Goal: Transaction & Acquisition: Purchase product/service

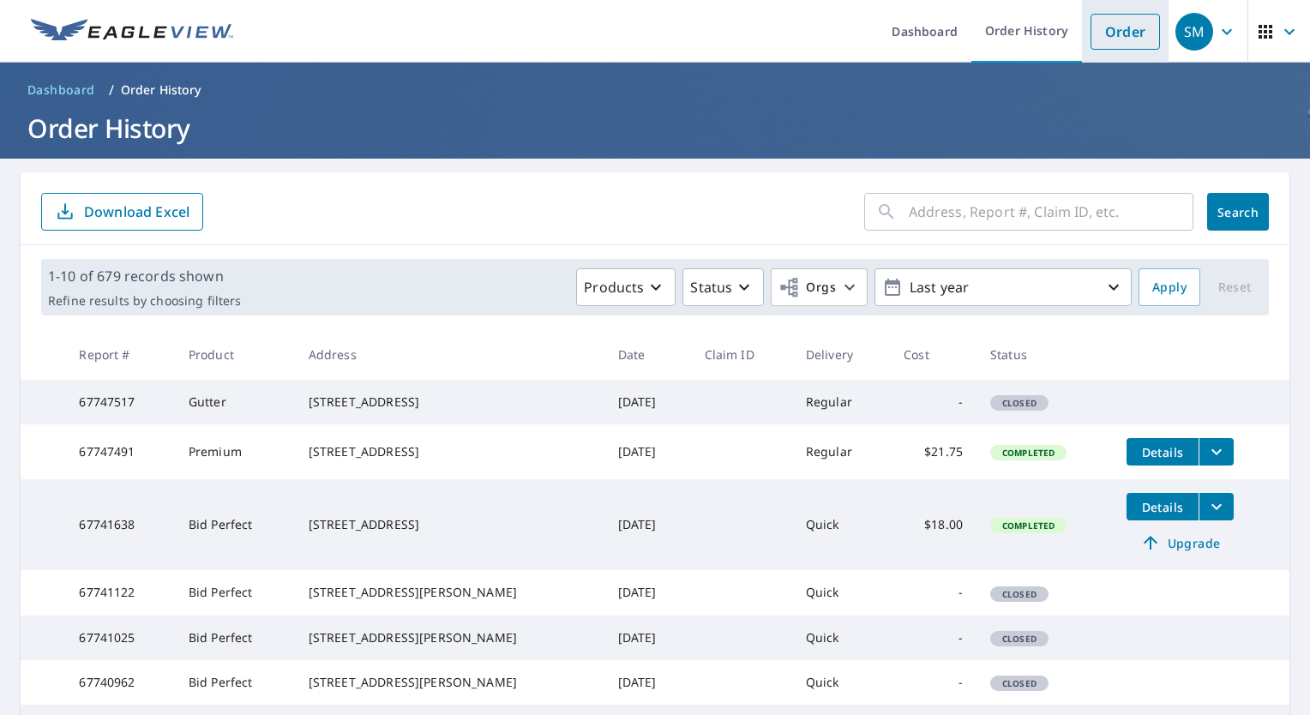
click at [1111, 41] on link "Order" at bounding box center [1124, 32] width 69 height 36
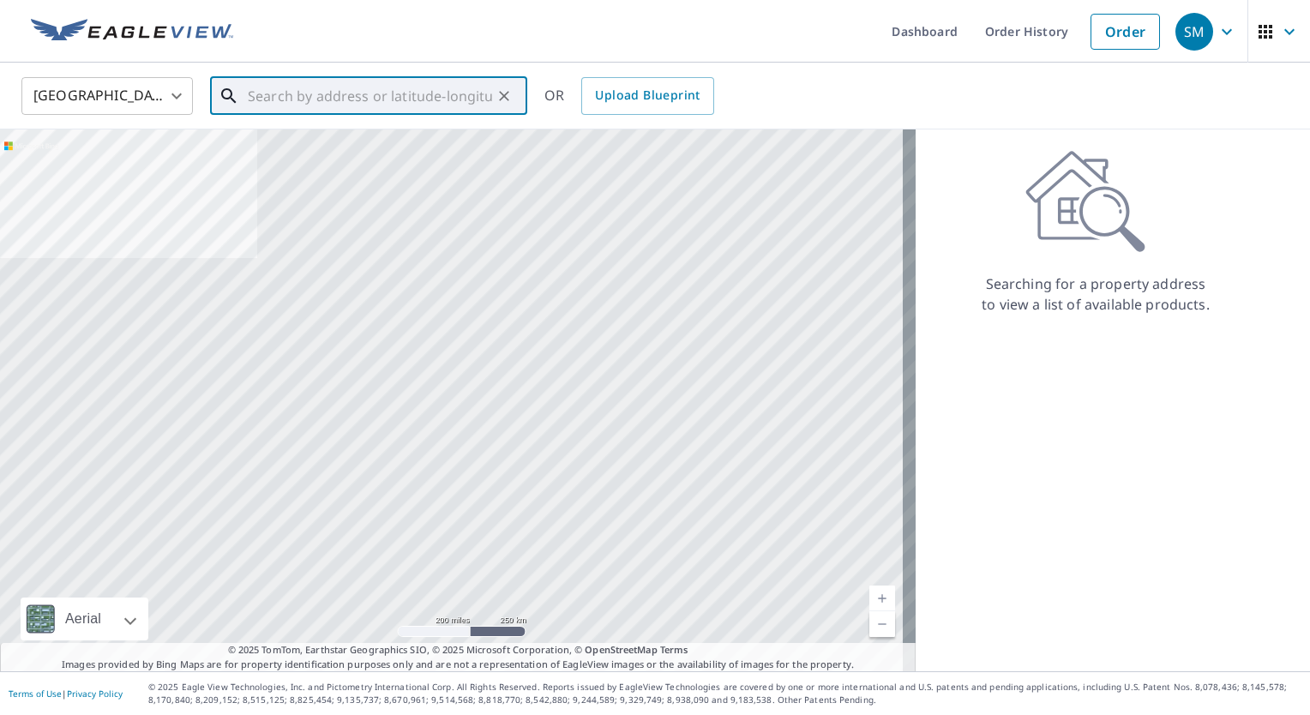
click at [360, 100] on input "text" at bounding box center [370, 96] width 244 height 48
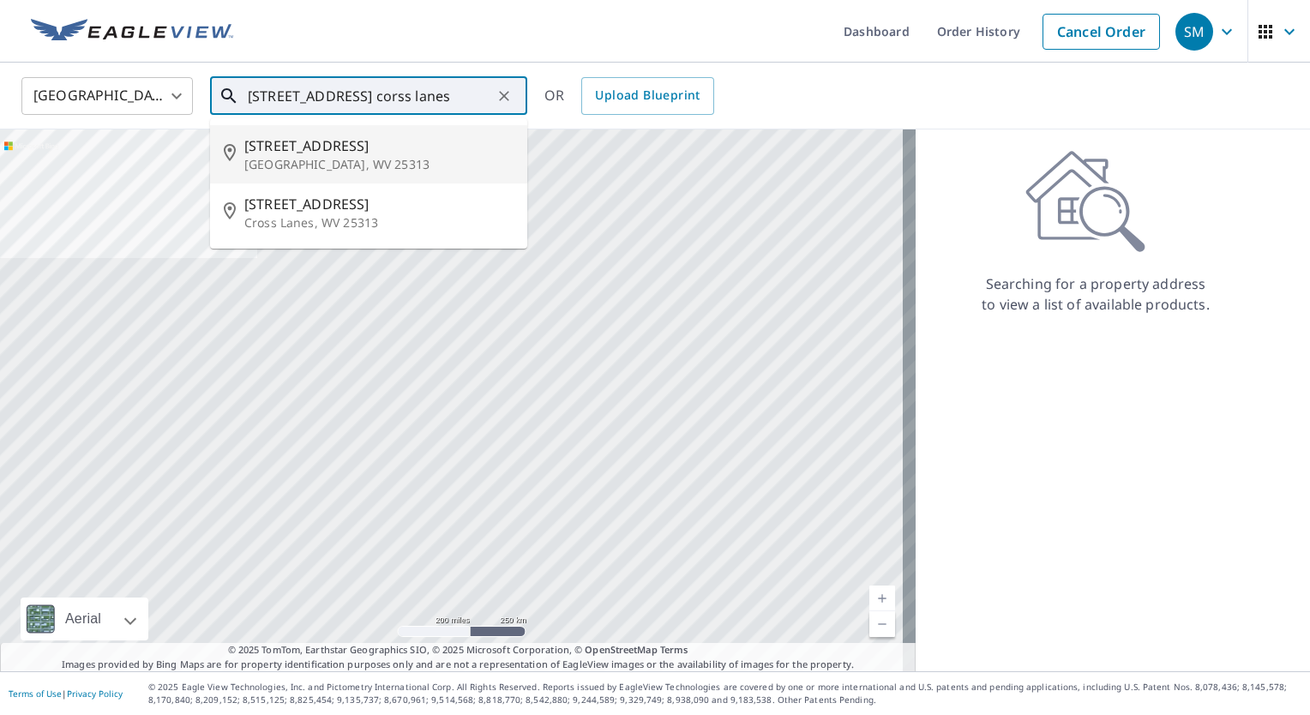
click at [315, 165] on p "[GEOGRAPHIC_DATA], WV 25313" at bounding box center [378, 164] width 269 height 17
type input "[STREET_ADDRESS][PERSON_NAME]"
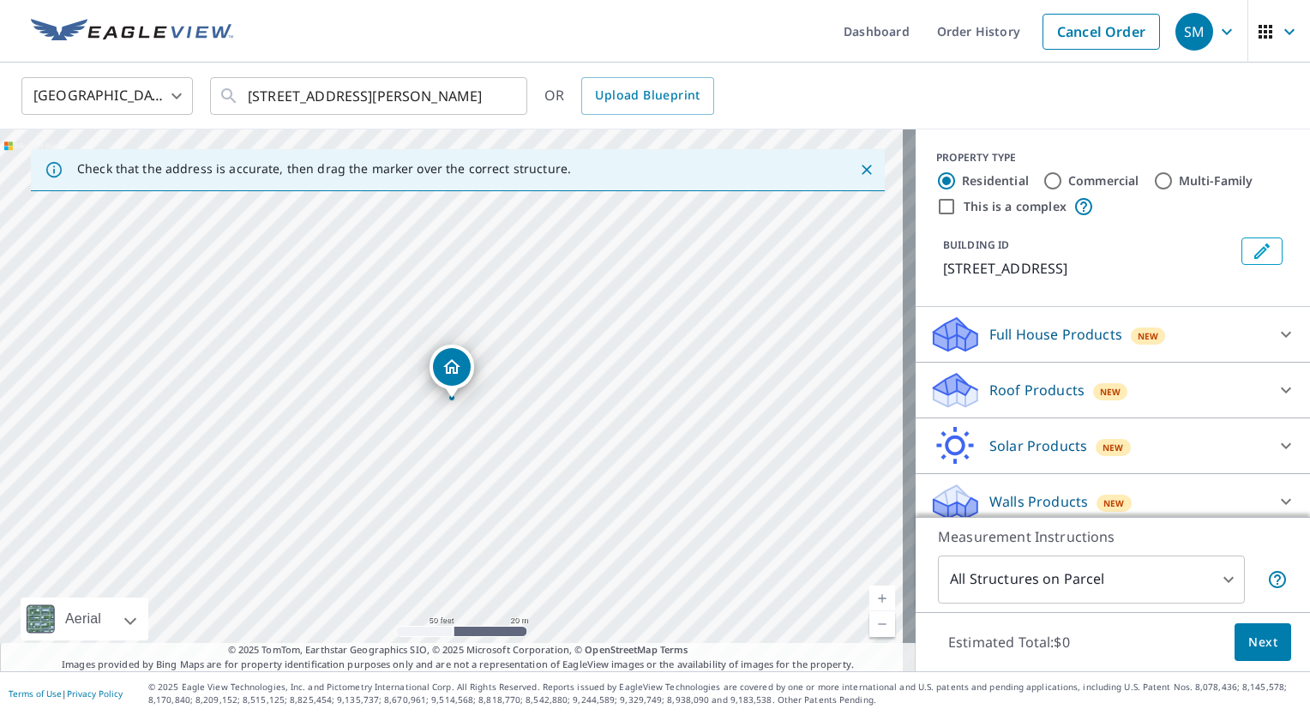
click at [1275, 392] on icon at bounding box center [1285, 390] width 21 height 21
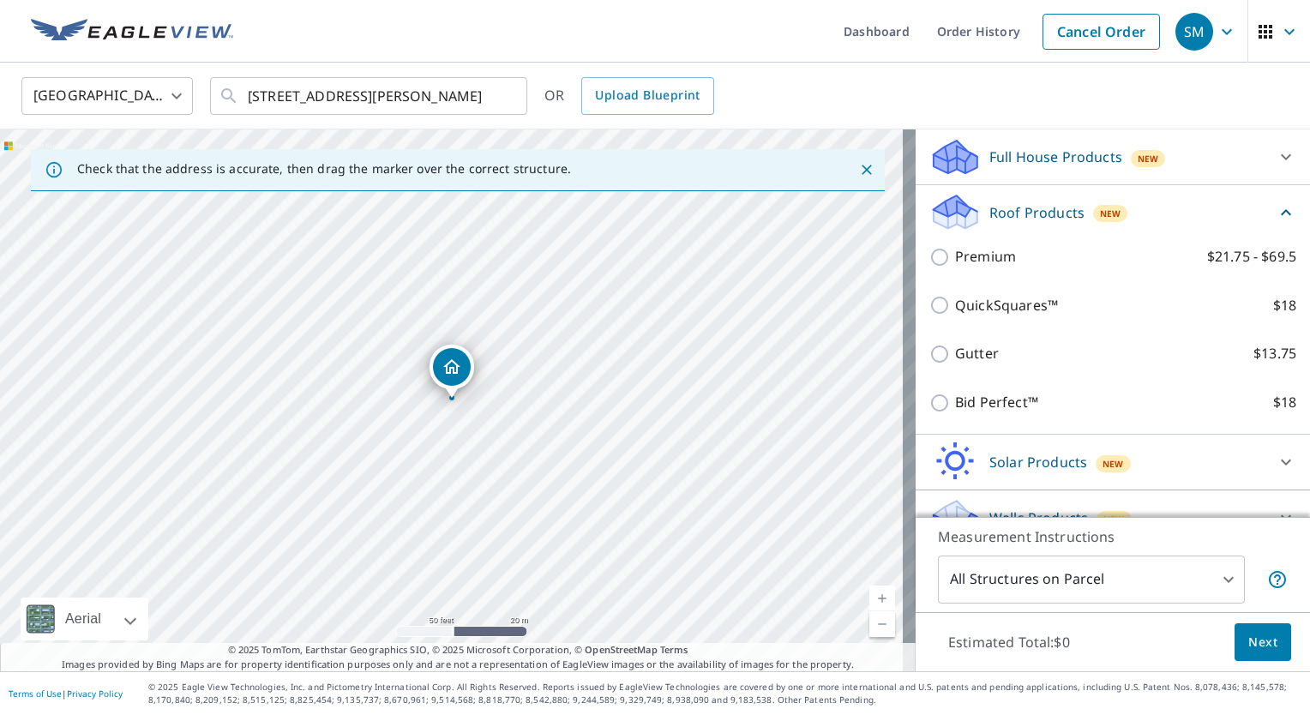
scroll to position [204, 0]
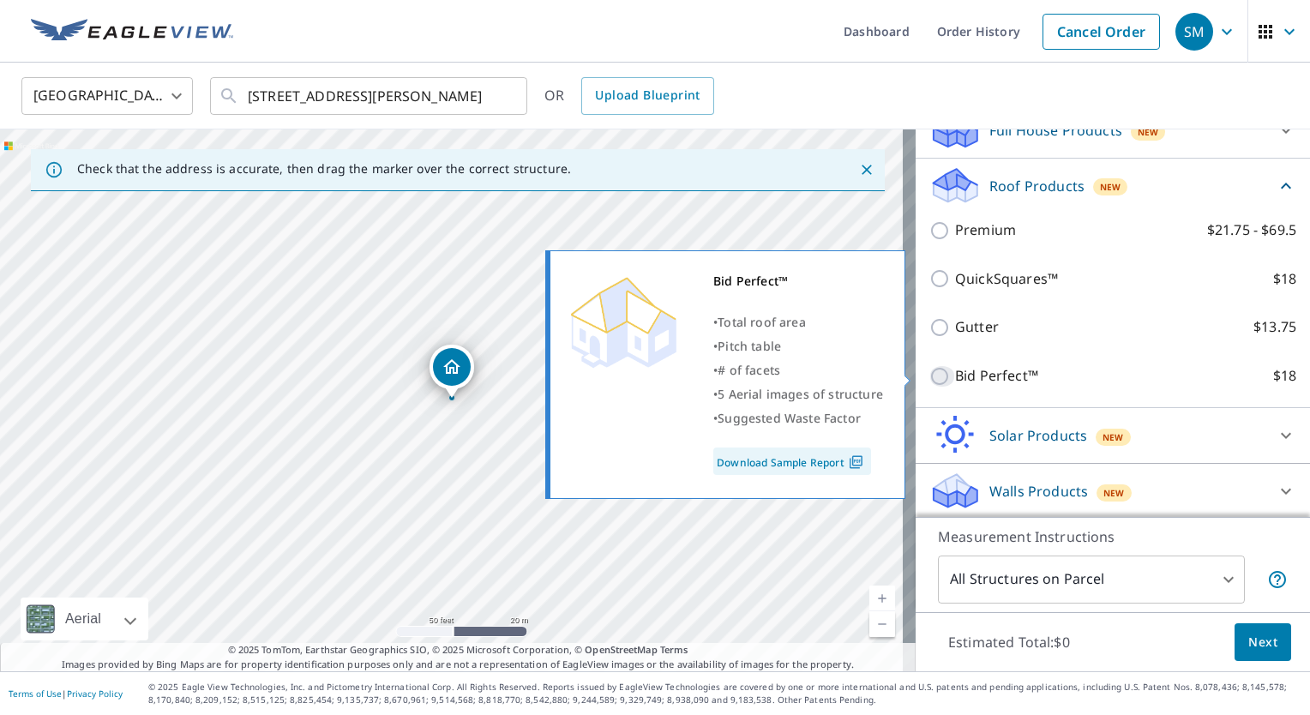
click at [929, 375] on input "Bid Perfect™ $18" at bounding box center [942, 376] width 26 height 21
checkbox input "true"
type input "1"
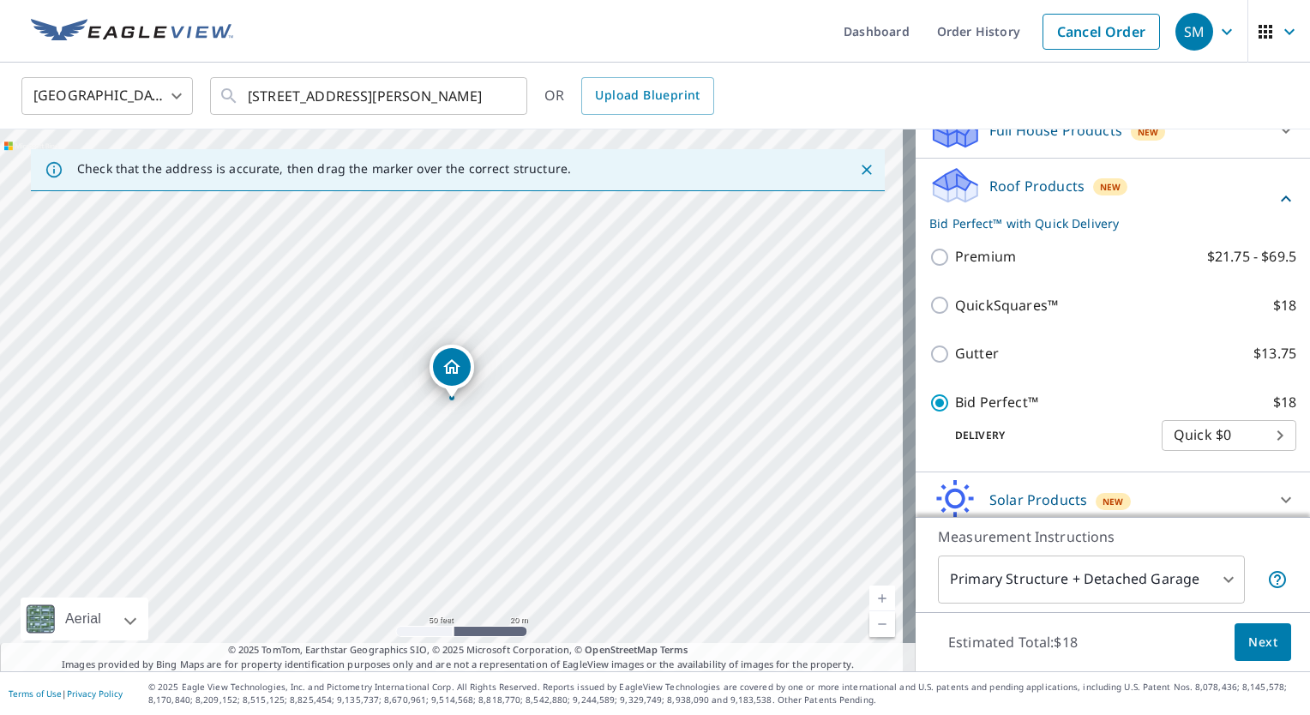
click at [1256, 642] on span "Next" at bounding box center [1262, 642] width 29 height 21
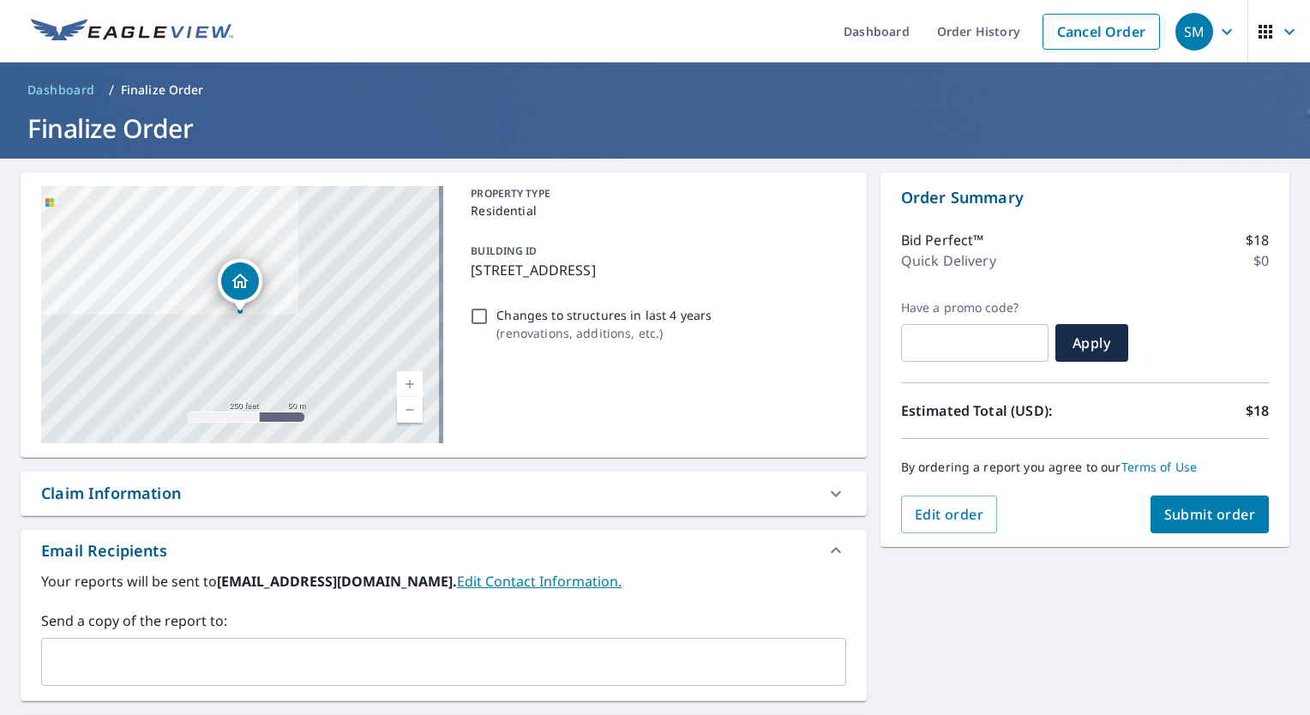
click at [1222, 523] on button "Submit order" at bounding box center [1209, 514] width 119 height 38
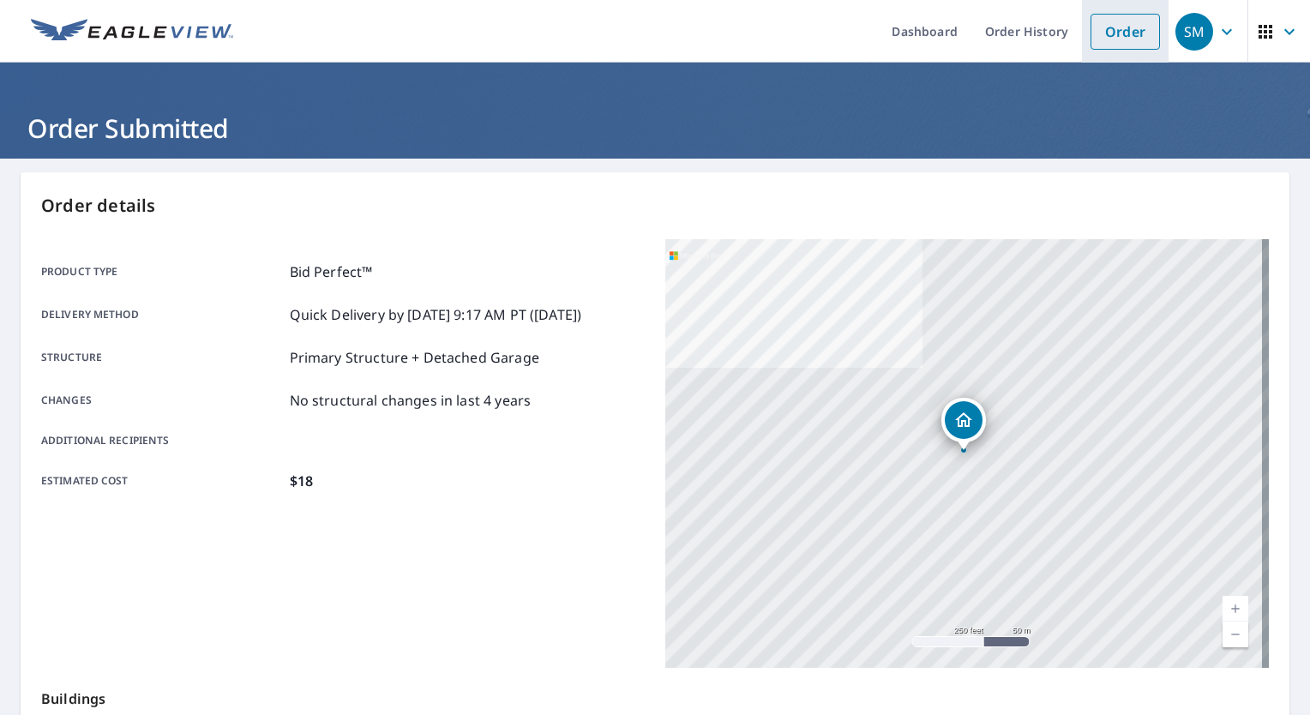
click at [1117, 39] on link "Order" at bounding box center [1124, 32] width 69 height 36
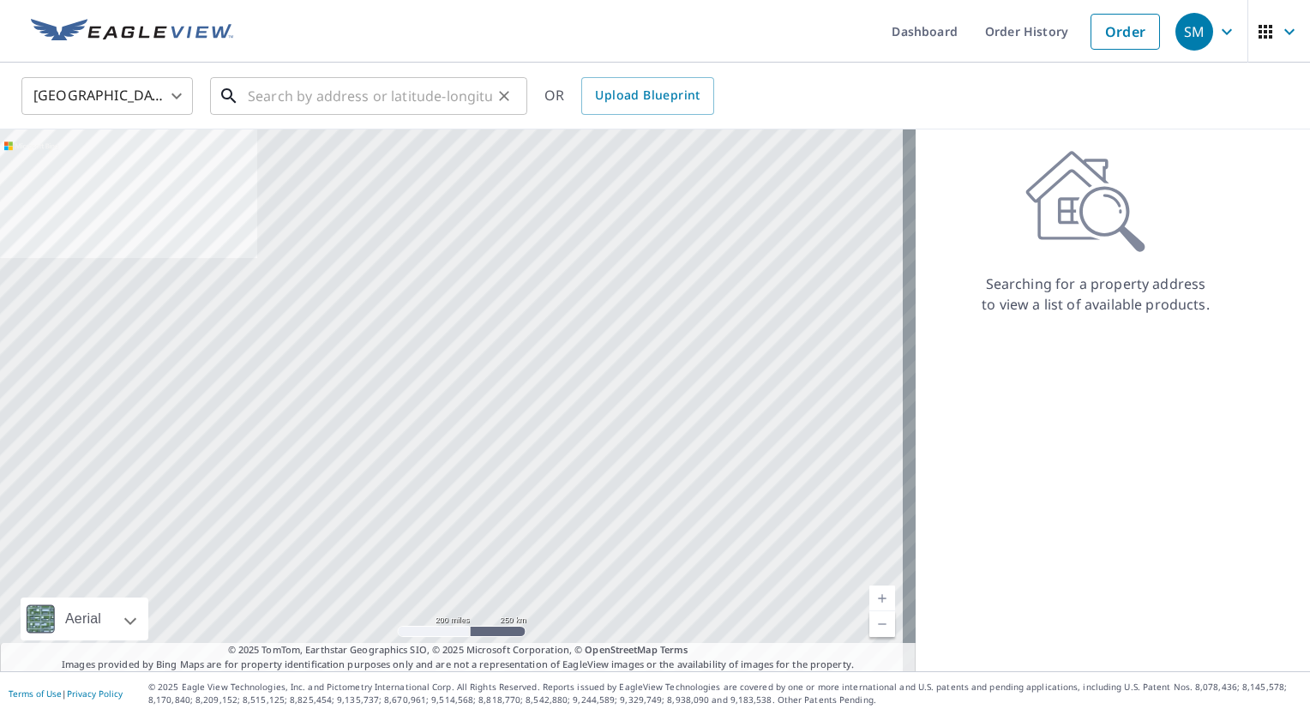
click at [423, 106] on input "text" at bounding box center [370, 96] width 244 height 48
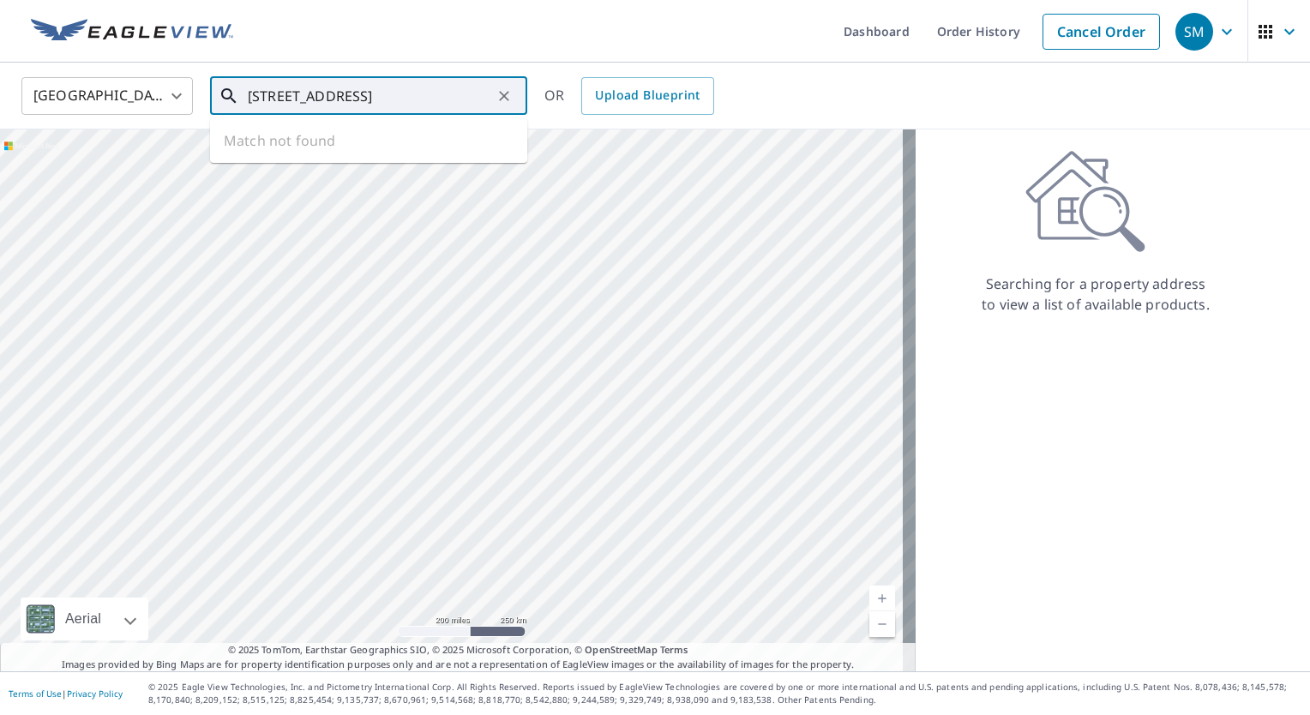
click at [346, 102] on input "[STREET_ADDRESS]" at bounding box center [370, 96] width 244 height 48
click at [328, 111] on input "[STREET_ADDRESS]" at bounding box center [370, 96] width 244 height 48
click at [334, 149] on span "[STREET_ADDRESS]" at bounding box center [378, 145] width 269 height 21
type input "[STREET_ADDRESS]"
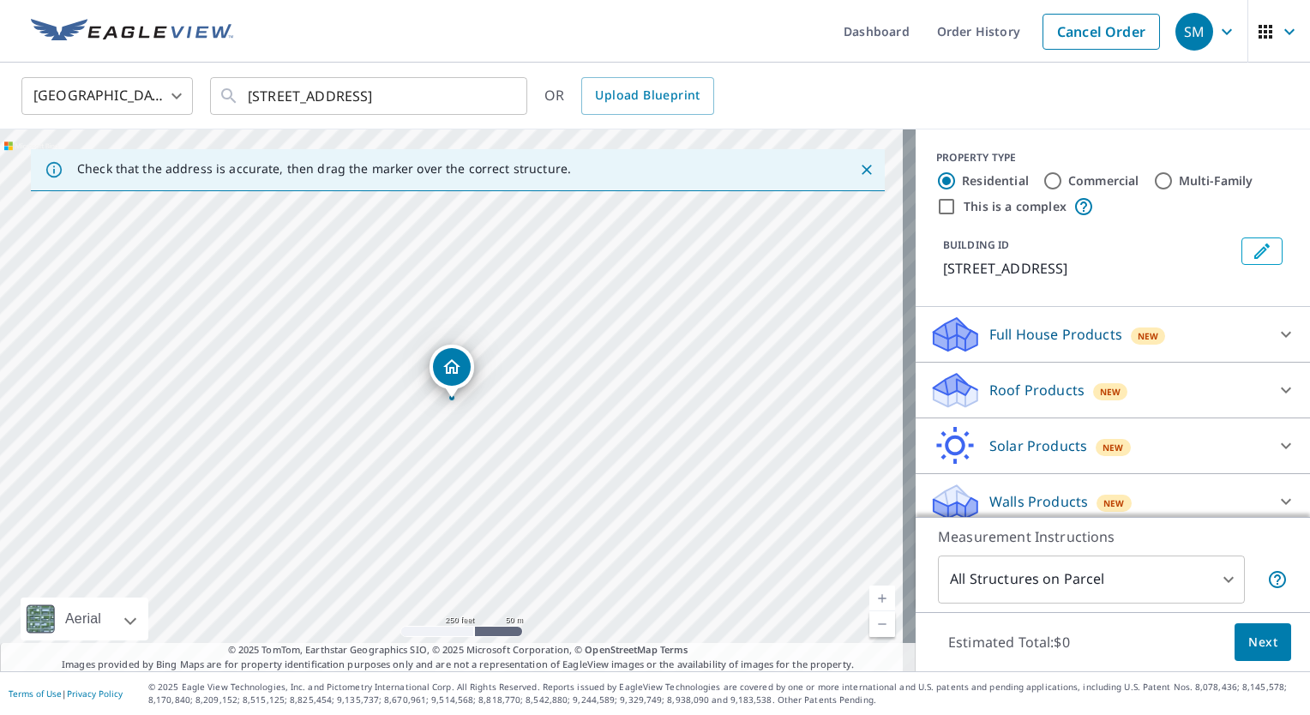
click at [1265, 399] on div at bounding box center [1285, 389] width 41 height 41
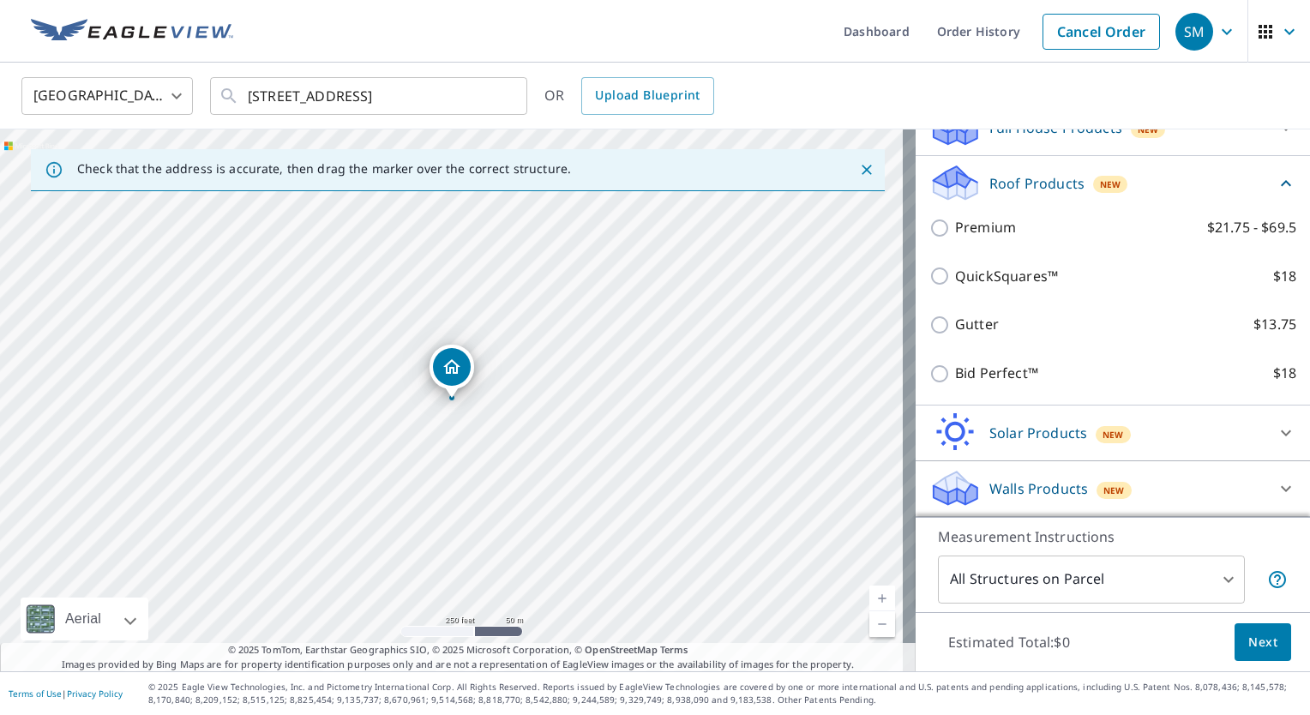
scroll to position [225, 0]
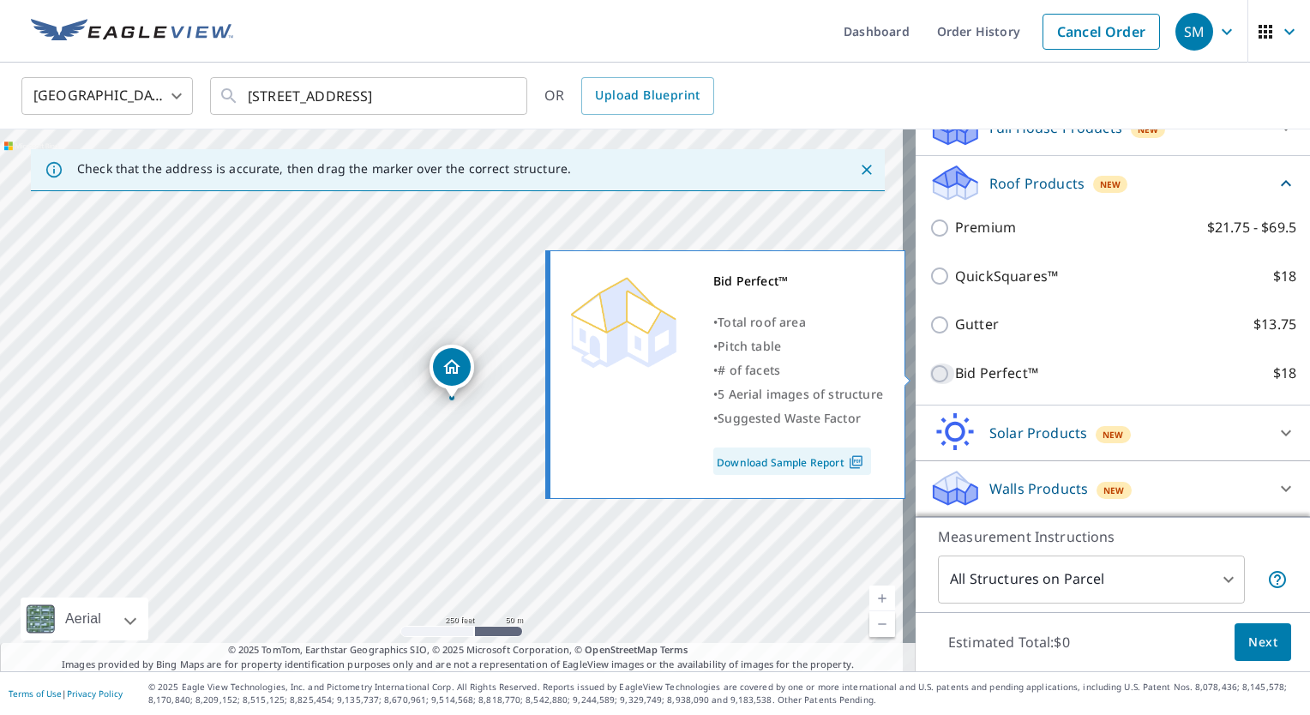
click at [929, 379] on input "Bid Perfect™ $18" at bounding box center [942, 373] width 26 height 21
checkbox input "true"
type input "1"
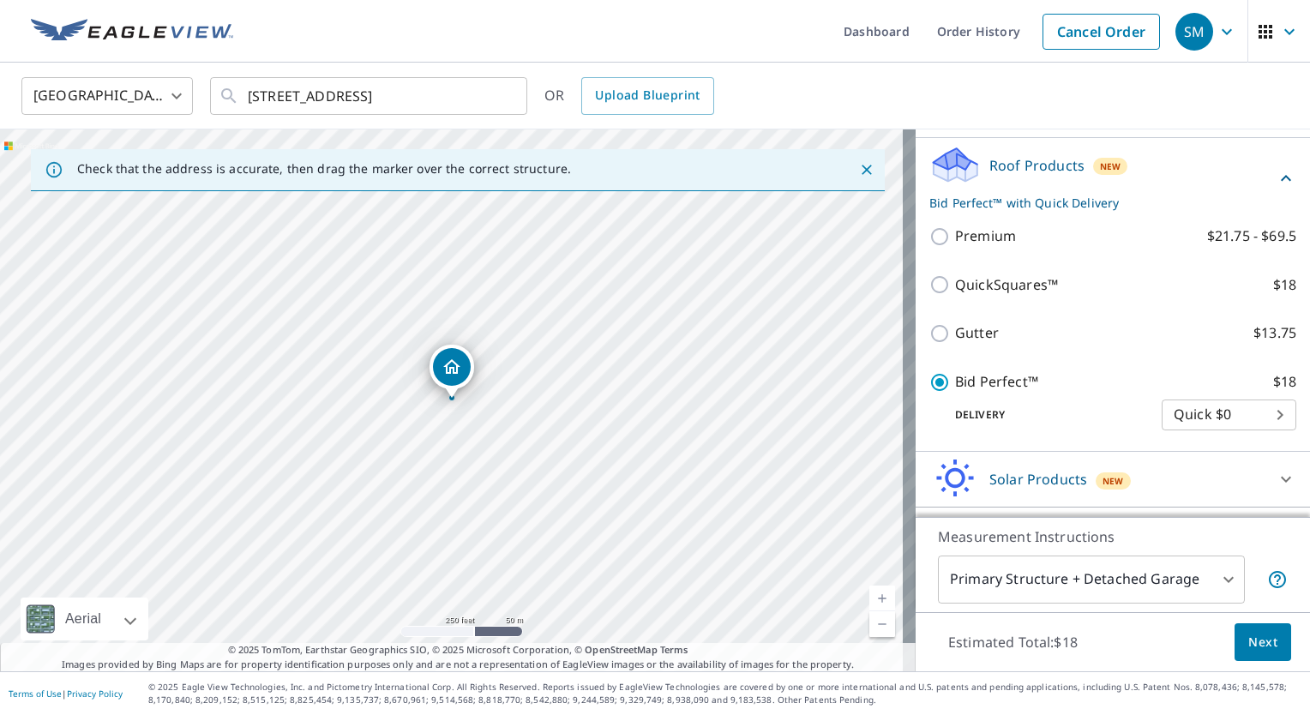
click at [1257, 634] on span "Next" at bounding box center [1262, 642] width 29 height 21
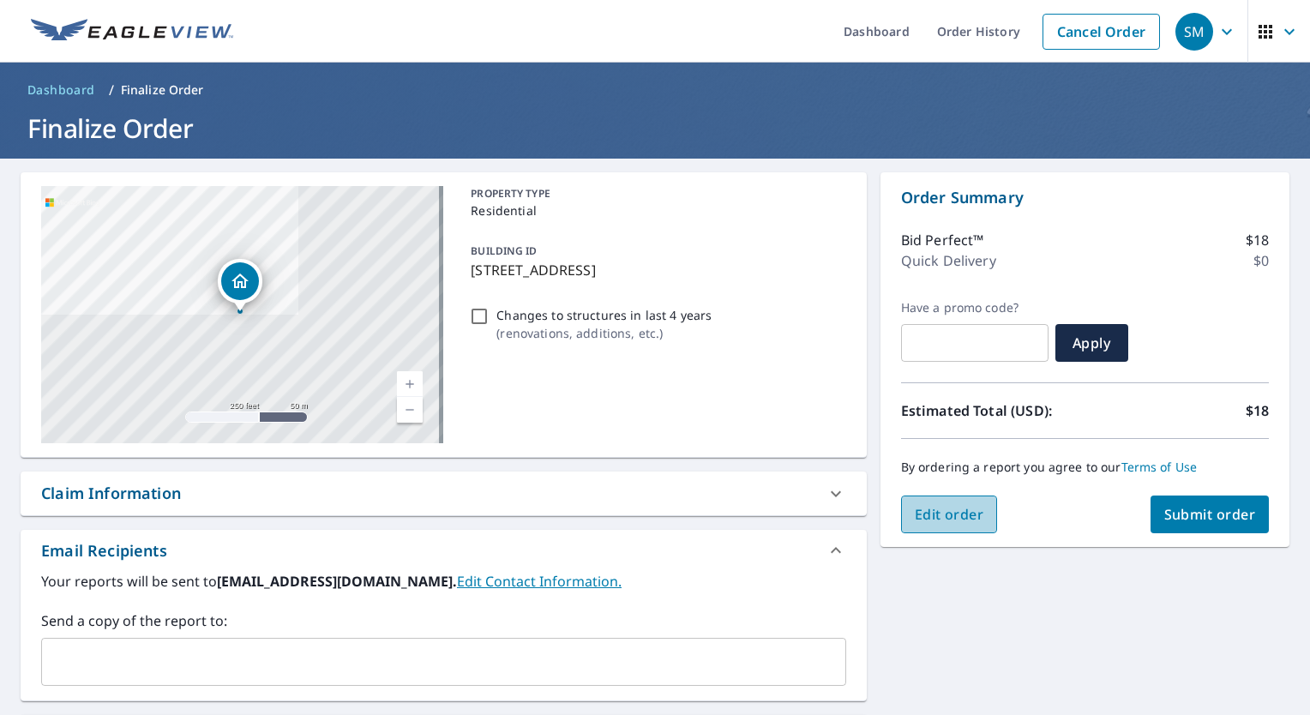
click at [950, 520] on span "Edit order" at bounding box center [948, 514] width 69 height 19
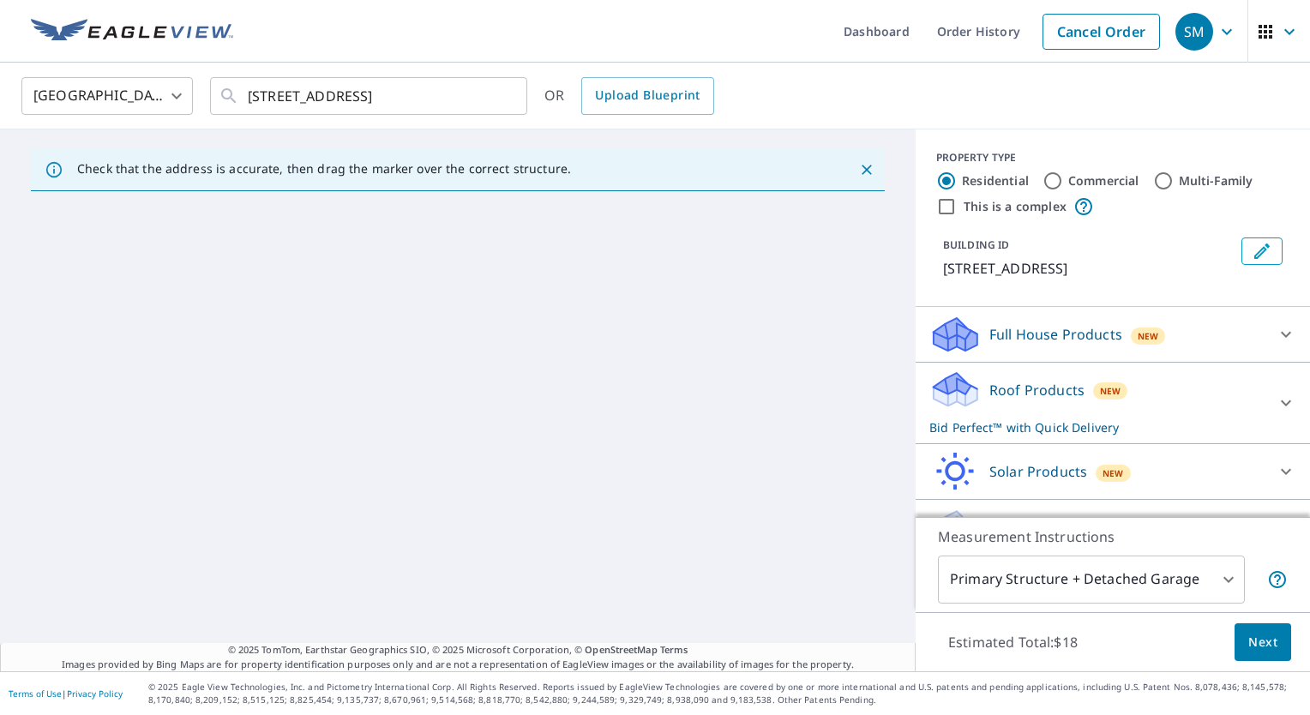
click at [1275, 413] on icon at bounding box center [1285, 403] width 21 height 21
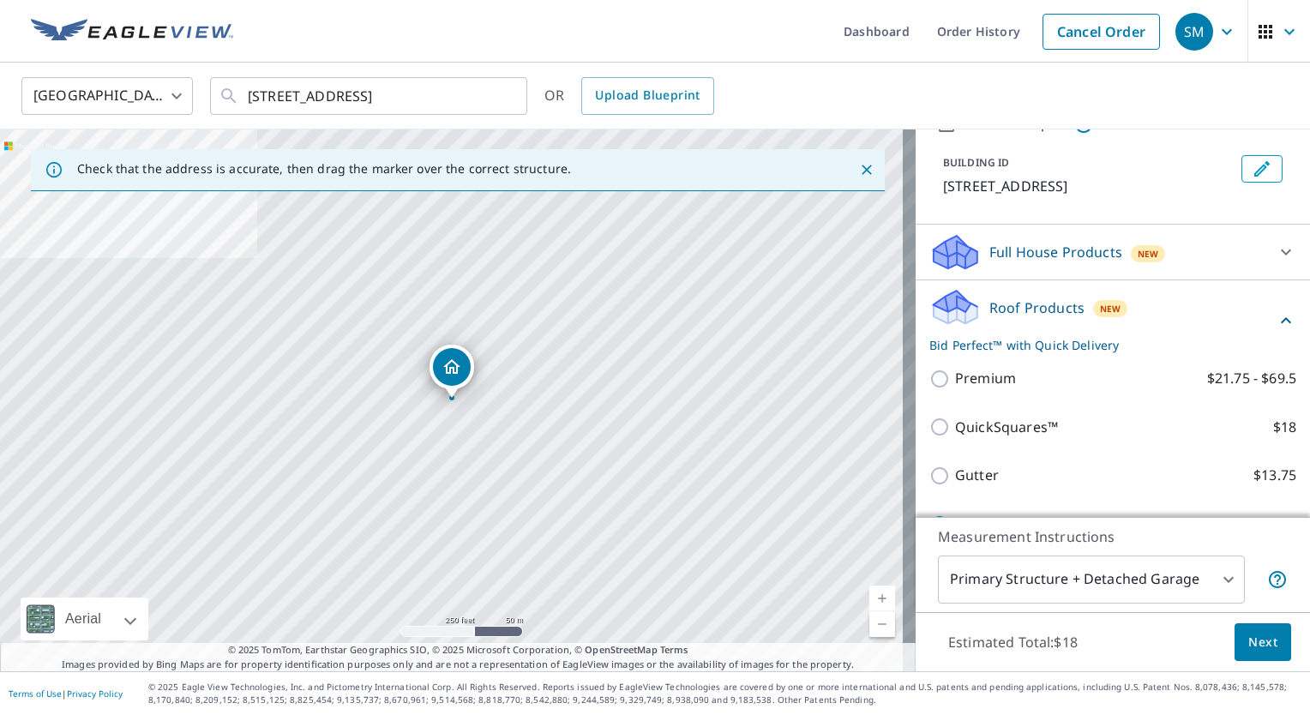
scroll to position [257, 0]
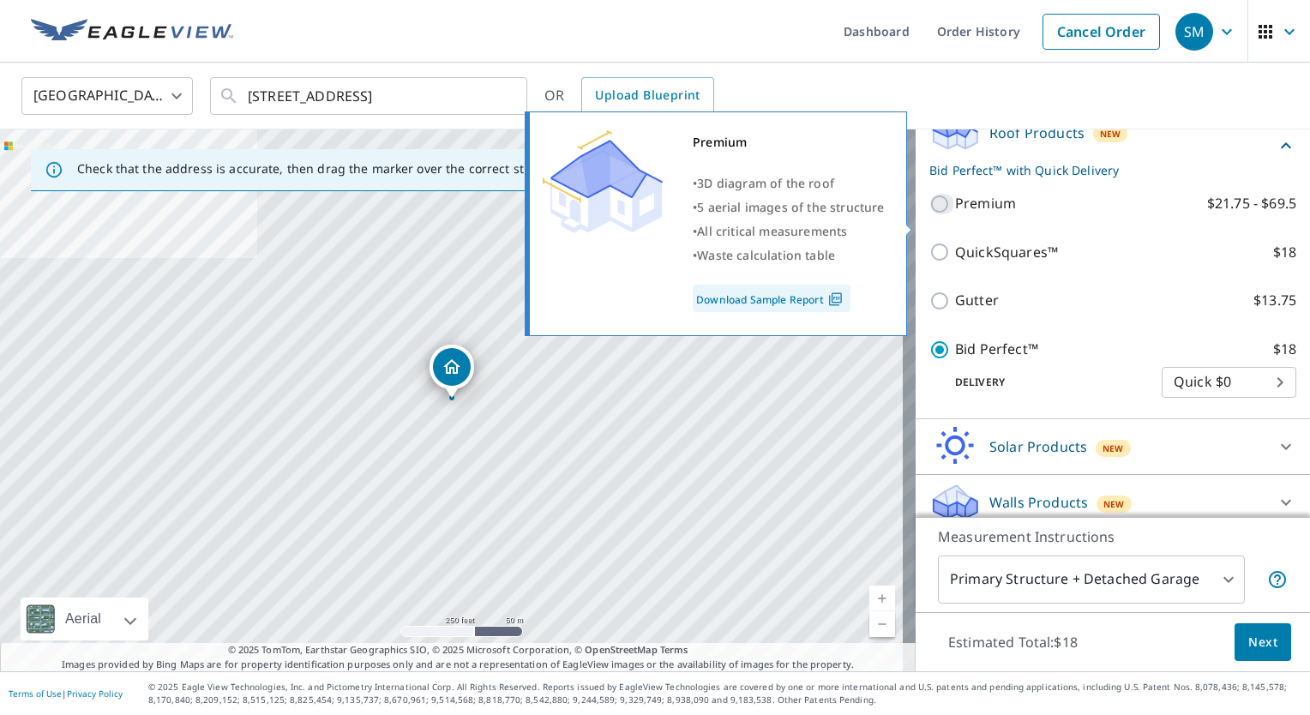
click at [932, 214] on input "Premium $21.75 - $69.5" at bounding box center [942, 204] width 26 height 21
checkbox input "true"
checkbox input "false"
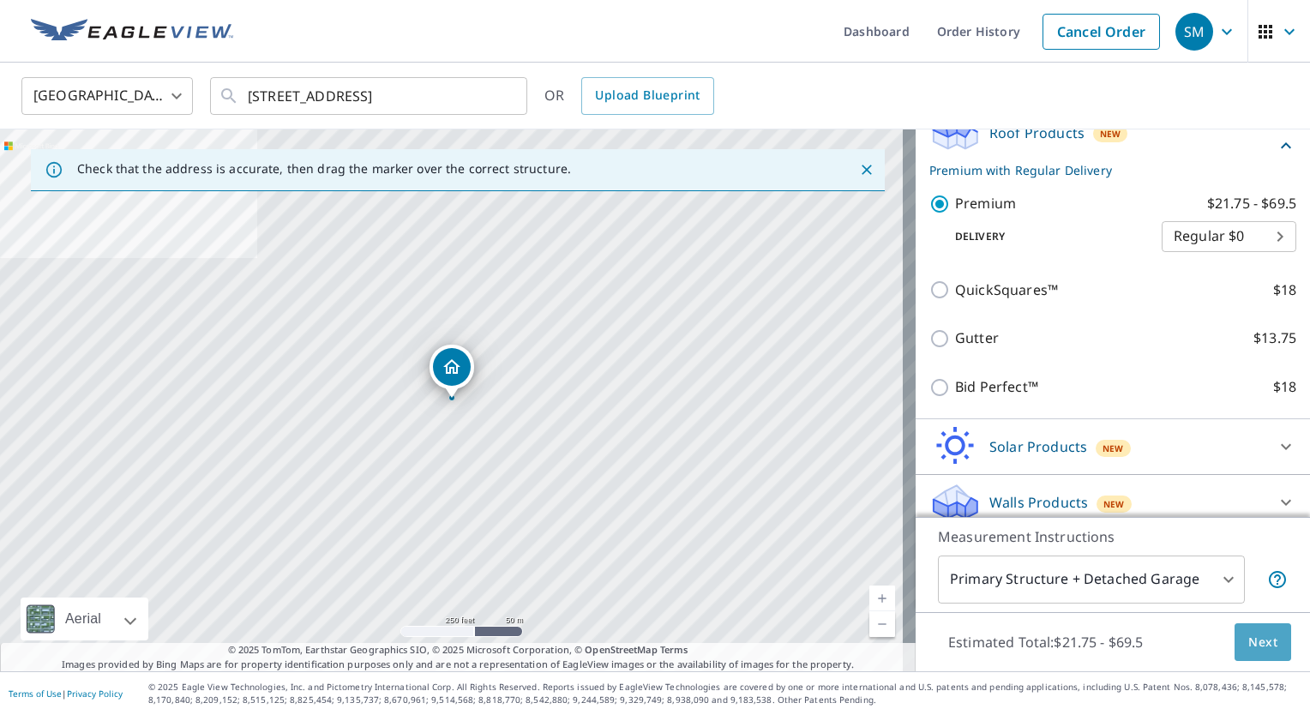
click at [1248, 632] on span "Next" at bounding box center [1262, 642] width 29 height 21
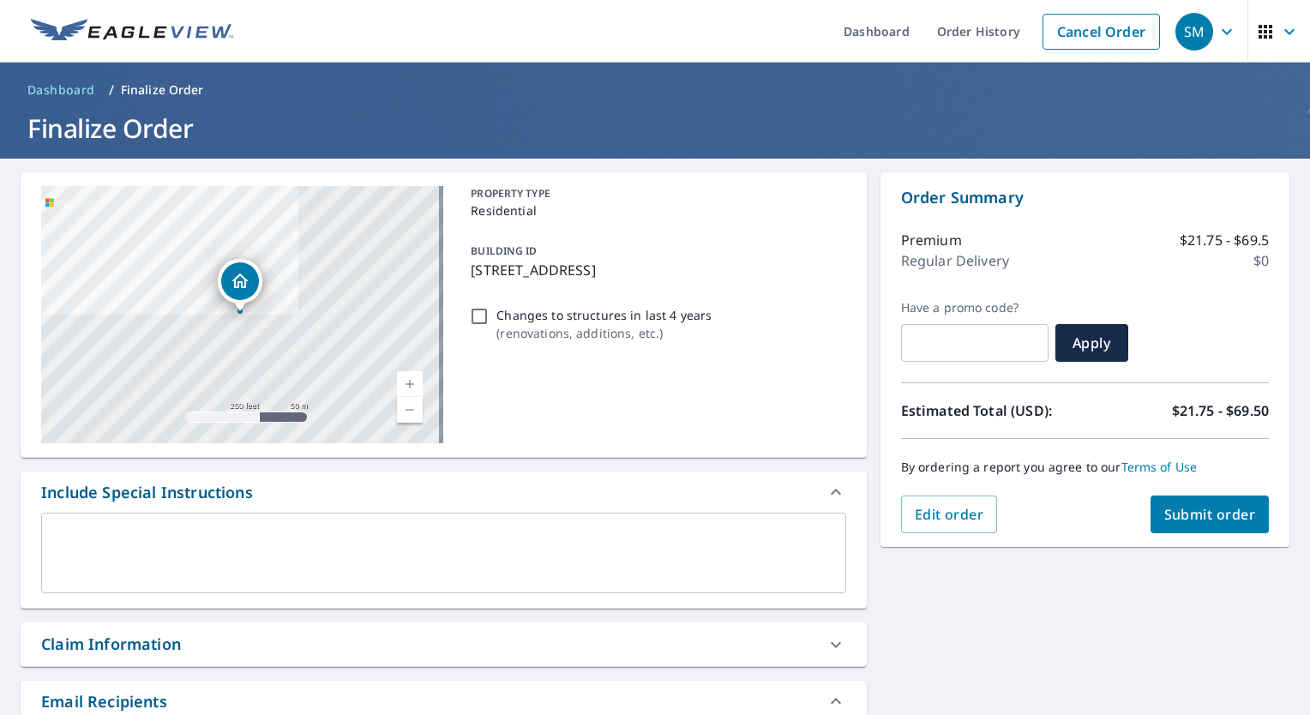
click at [1202, 513] on span "Submit order" at bounding box center [1210, 514] width 92 height 19
